Goal: Transaction & Acquisition: Purchase product/service

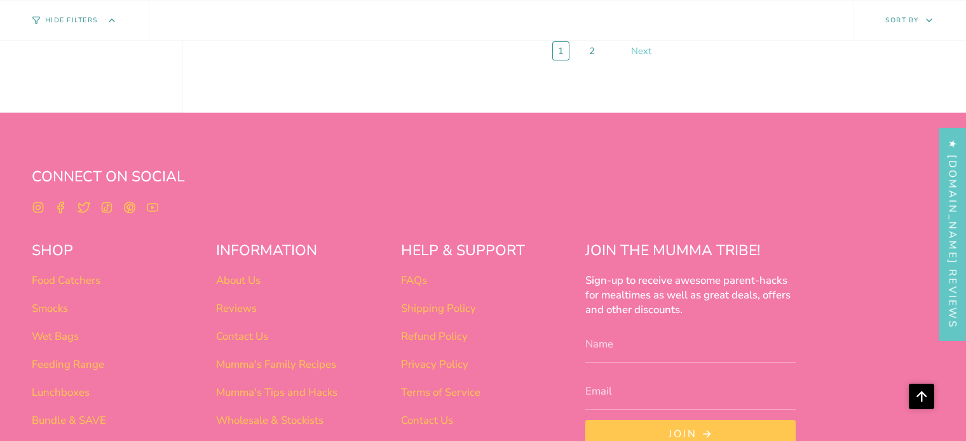
scroll to position [5303, 0]
